Goal: Navigation & Orientation: Find specific page/section

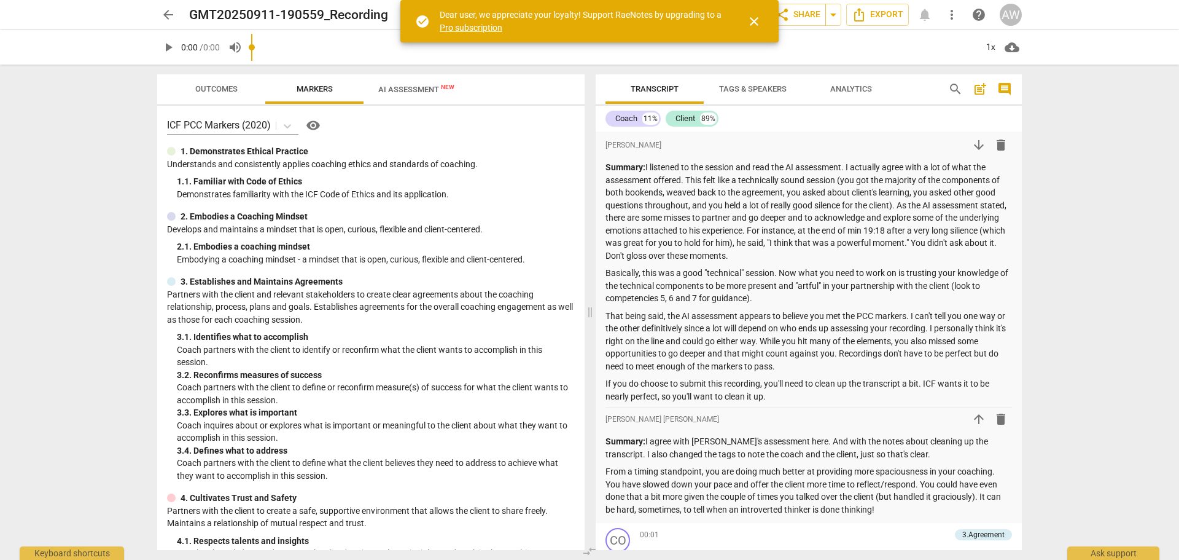
click at [419, 88] on span "AI Assessment New" at bounding box center [416, 89] width 76 height 9
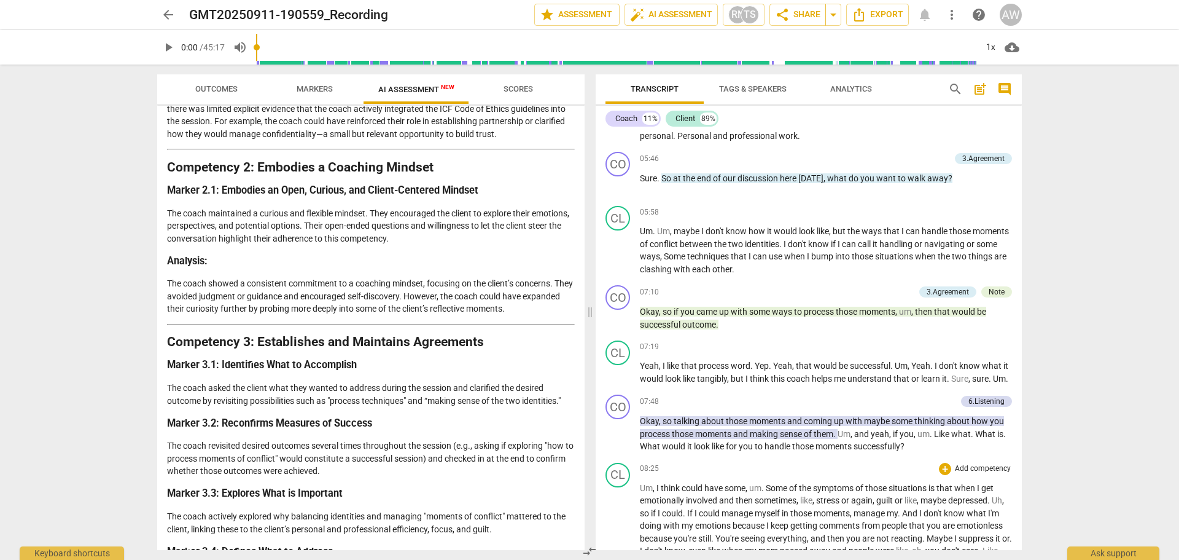
scroll to position [1106, 0]
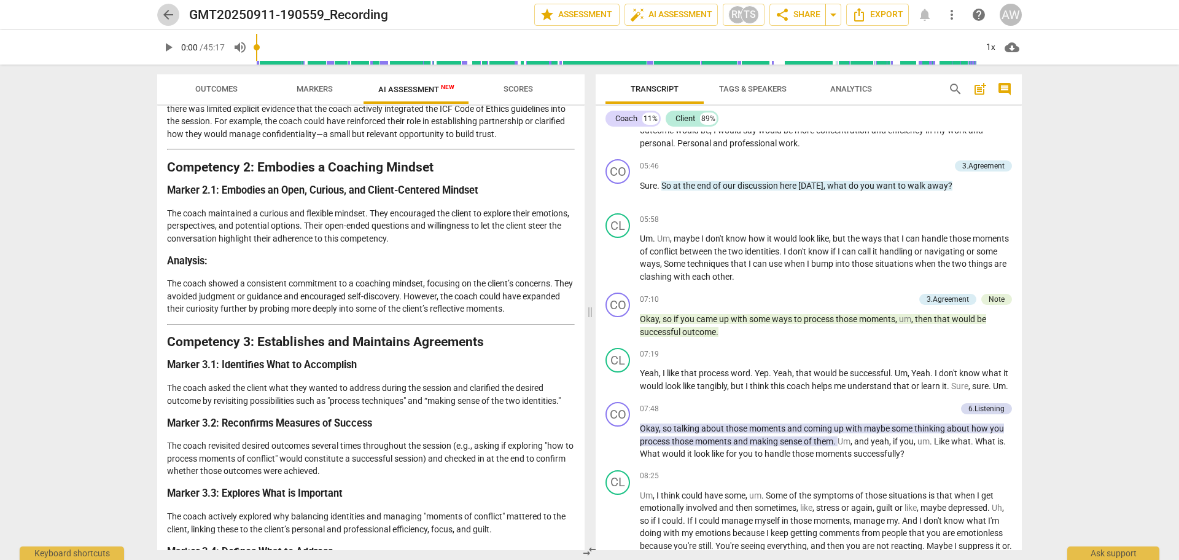
click at [170, 11] on span "arrow_back" at bounding box center [168, 14] width 15 height 15
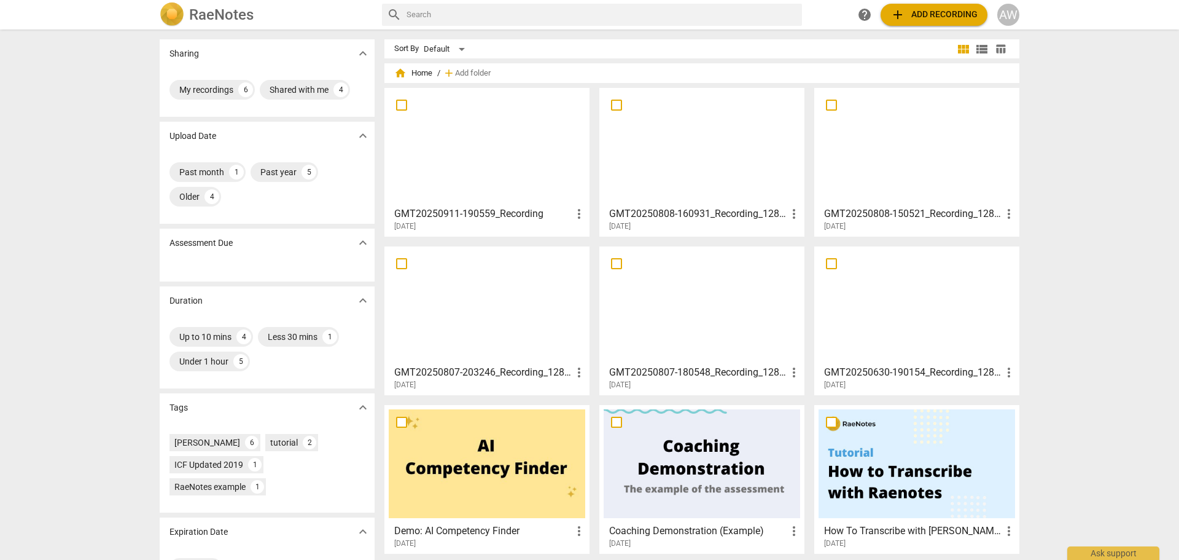
click at [948, 162] on div at bounding box center [917, 146] width 197 height 109
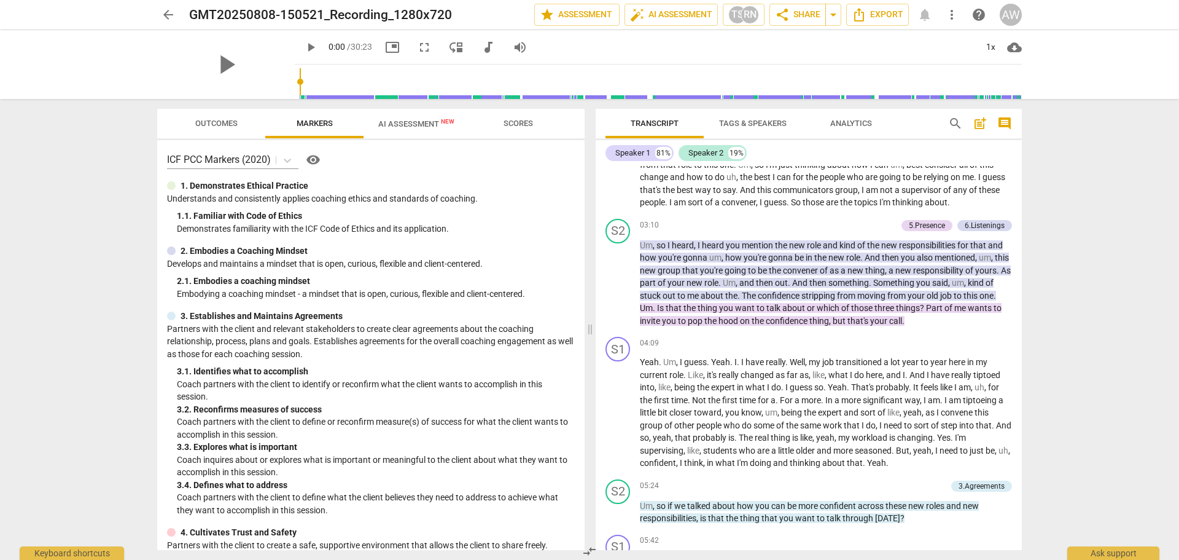
scroll to position [676, 0]
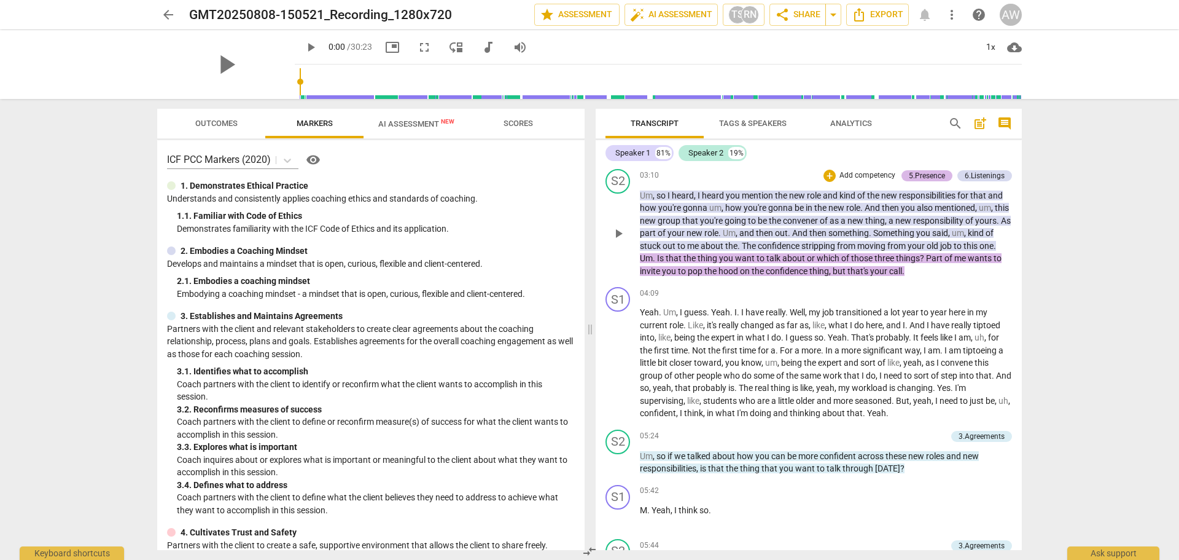
click at [924, 181] on div "5.Presence" at bounding box center [927, 175] width 36 height 11
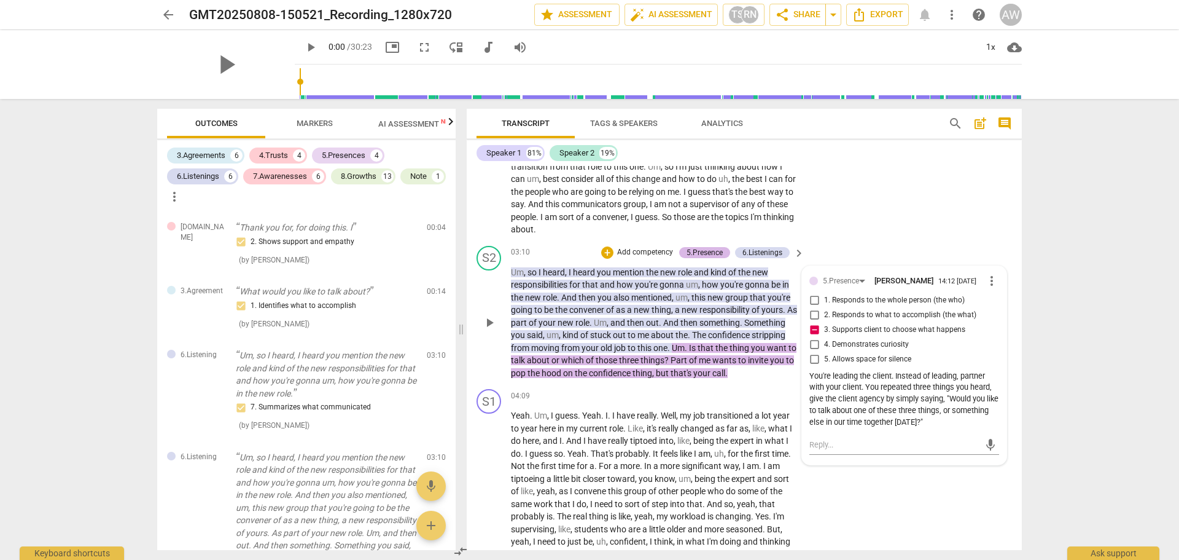
scroll to position [266, 0]
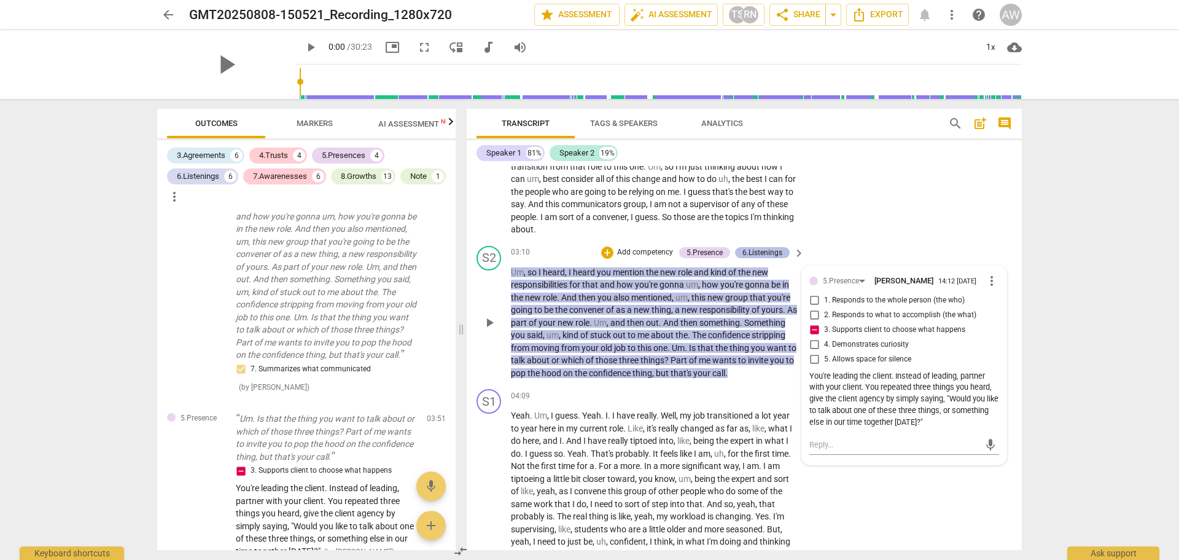
click at [760, 258] on div "6.Listenings" at bounding box center [763, 252] width 40 height 11
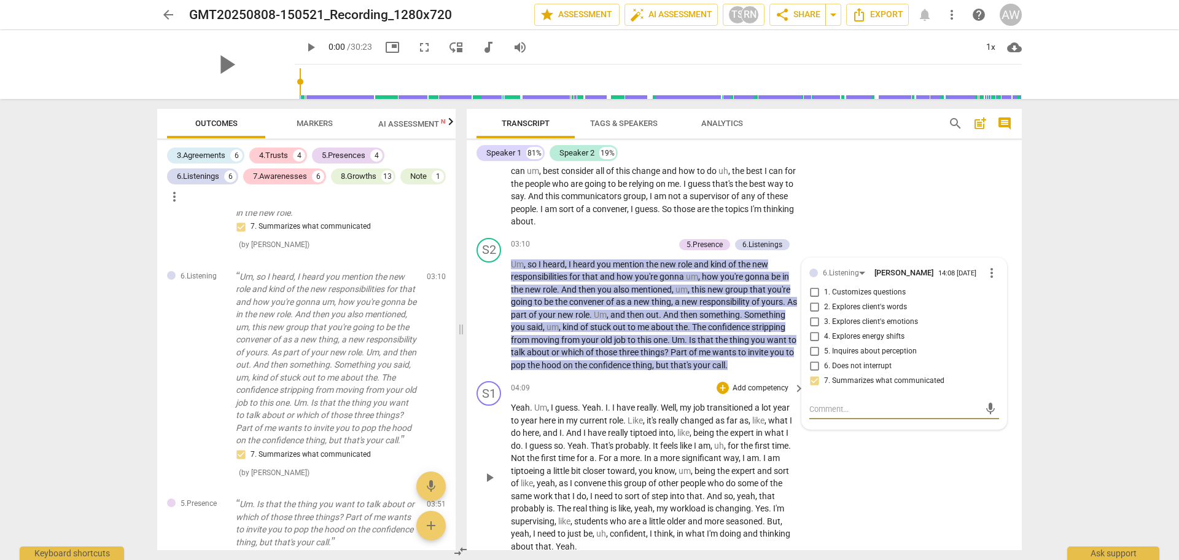
scroll to position [651, 0]
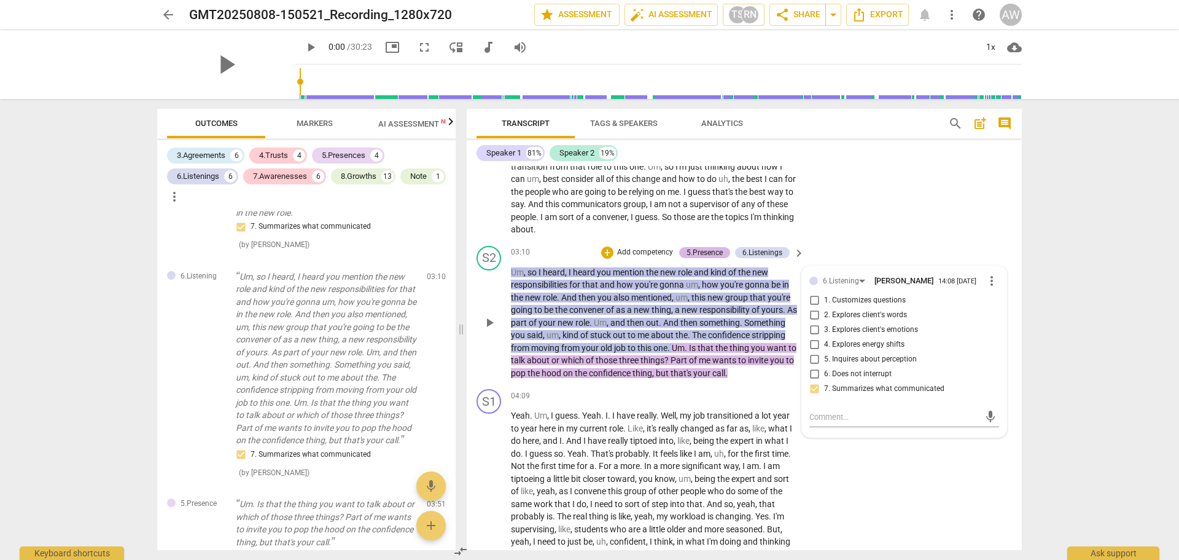
click at [700, 258] on div "5.Presence" at bounding box center [705, 252] width 36 height 11
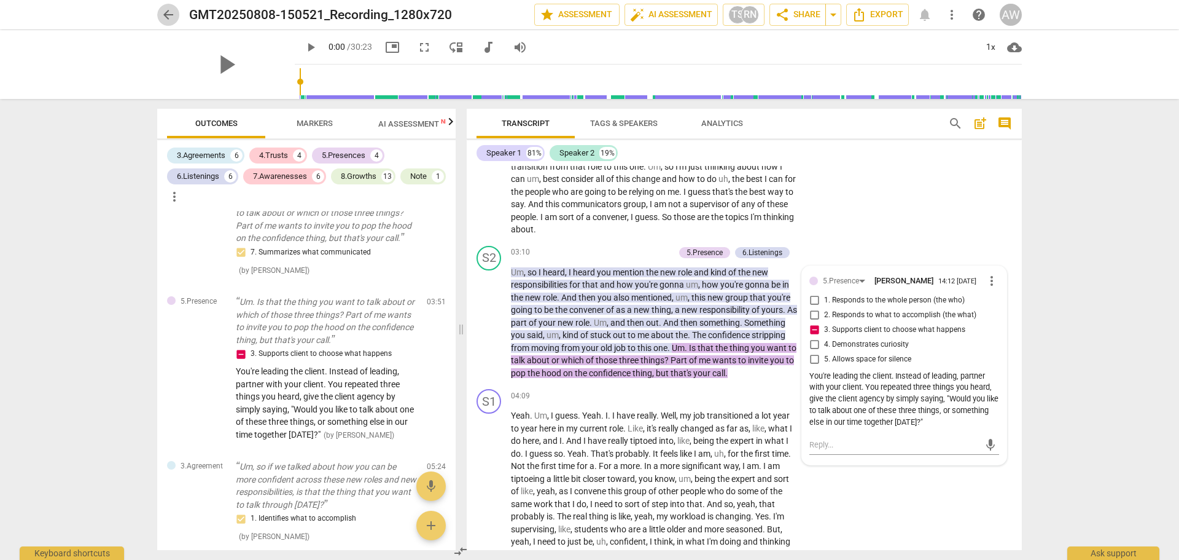
click at [166, 14] on span "arrow_back" at bounding box center [168, 14] width 15 height 15
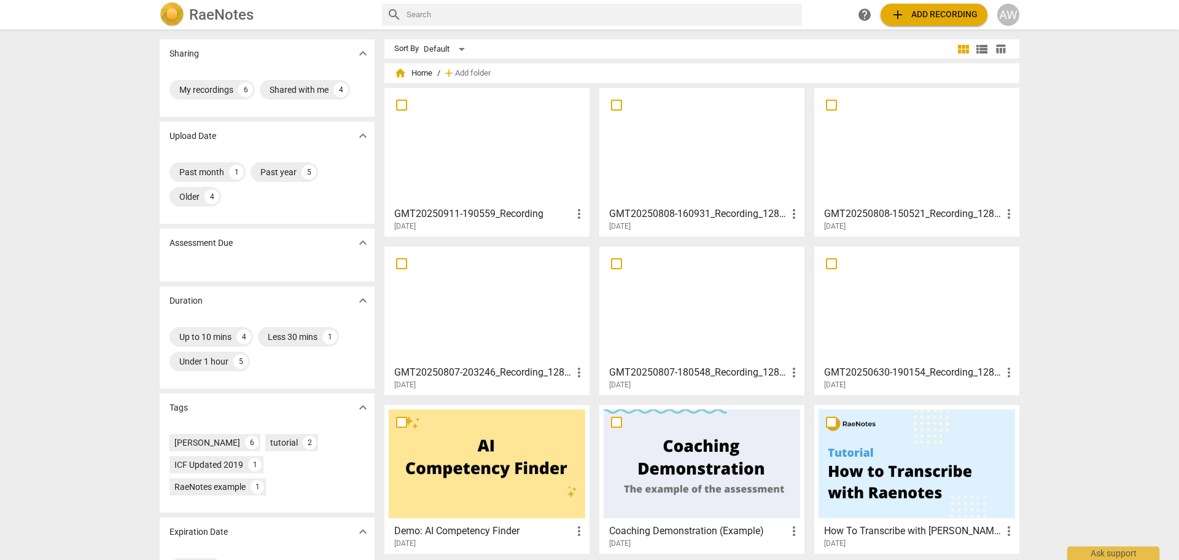
click at [475, 152] on div at bounding box center [487, 146] width 197 height 109
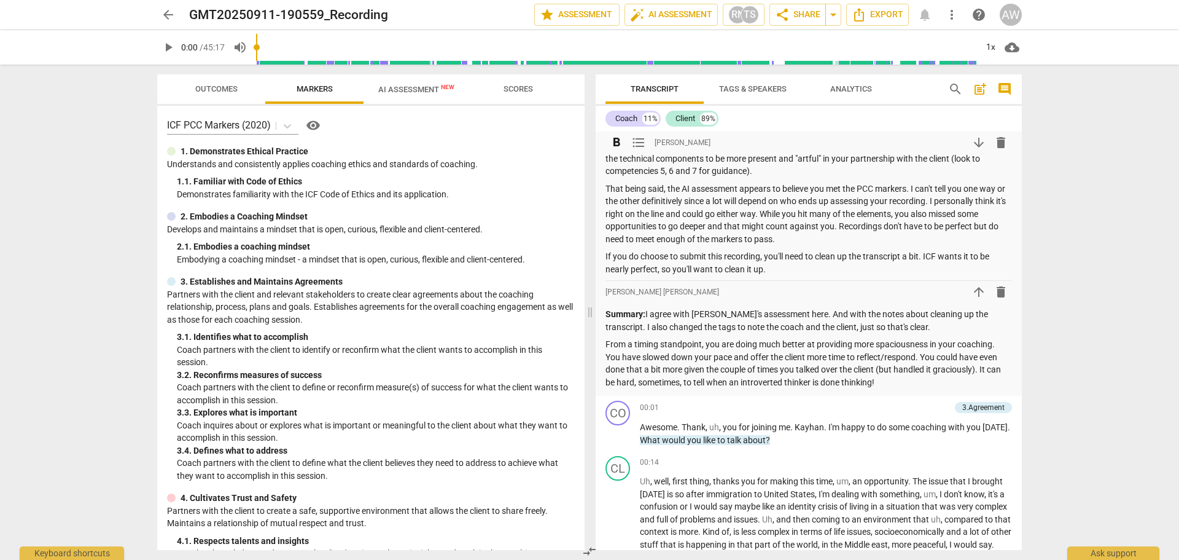
scroll to position [184, 0]
